Goal: Task Accomplishment & Management: Use online tool/utility

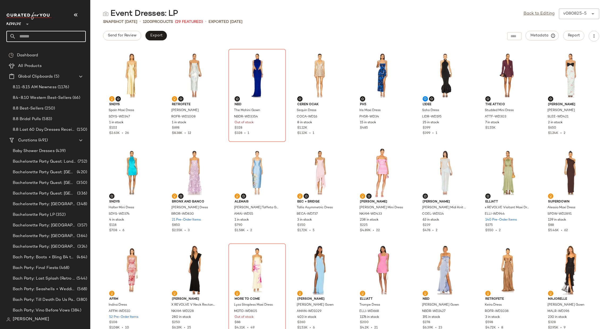
click at [33, 32] on input "text" at bounding box center [51, 36] width 70 height 11
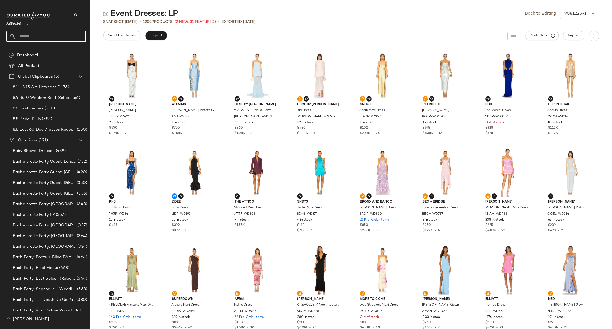
click at [32, 39] on input "text" at bounding box center [51, 36] width 70 height 11
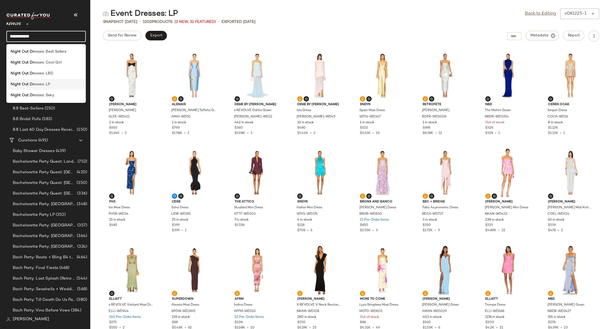
type input "**********"
click at [59, 84] on div "Night Out Dr esses: LP" at bounding box center [46, 85] width 71 height 6
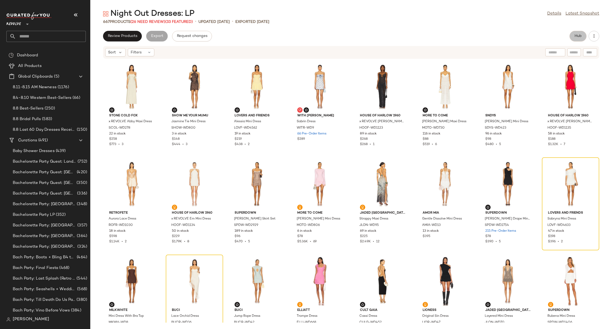
click at [584, 35] on button "Hub" at bounding box center [577, 36] width 17 height 11
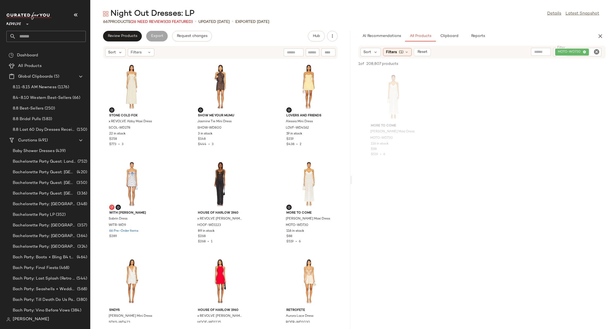
click at [596, 51] on icon "Clear Filter" at bounding box center [596, 52] width 6 height 6
paste input "*********"
type input "*********"
click at [399, 94] on div "View" at bounding box center [394, 96] width 54 height 49
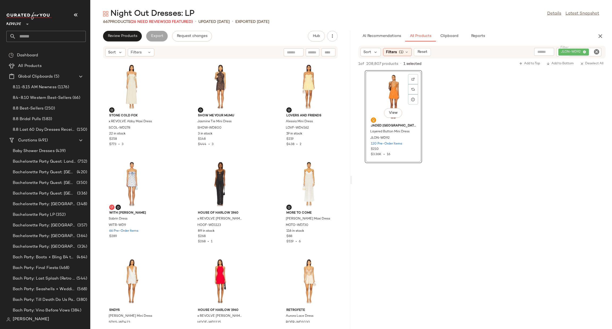
click at [388, 85] on div "View" at bounding box center [394, 96] width 54 height 49
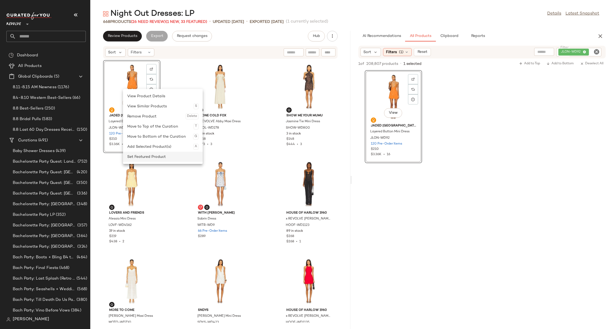
click at [151, 156] on div "Set Featured Product" at bounding box center [162, 157] width 71 height 10
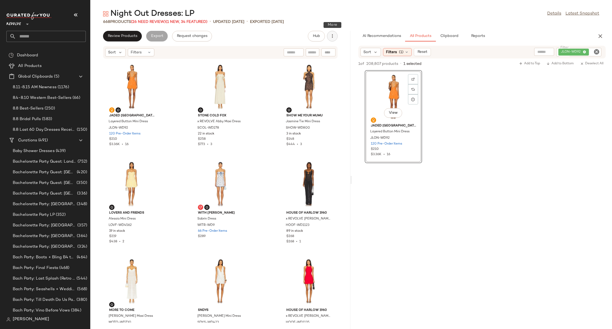
click at [332, 35] on icon "button" at bounding box center [332, 35] width 5 height 5
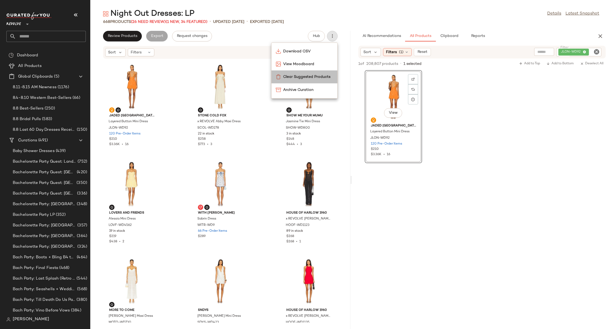
click at [314, 75] on span "Clear Suggested Products" at bounding box center [308, 77] width 50 height 6
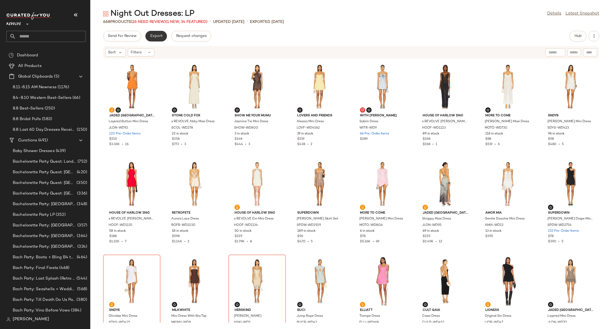
drag, startPoint x: 154, startPoint y: 42, endPoint x: 155, endPoint y: 39, distance: 3.3
click at [155, 39] on div "Send for Review Export Request changes Hub Sort Filters Jaded London Layered Bu…" at bounding box center [351, 180] width 522 height 298
click at [155, 39] on button "Export" at bounding box center [156, 36] width 22 height 11
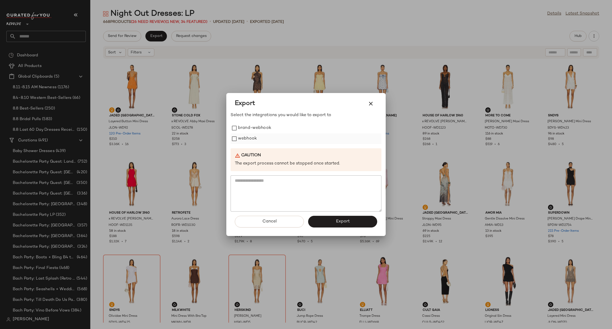
click at [245, 136] on label "webhook" at bounding box center [247, 138] width 19 height 11
click at [336, 219] on span "Export" at bounding box center [342, 221] width 14 height 5
